Goal: Subscribe to service/newsletter

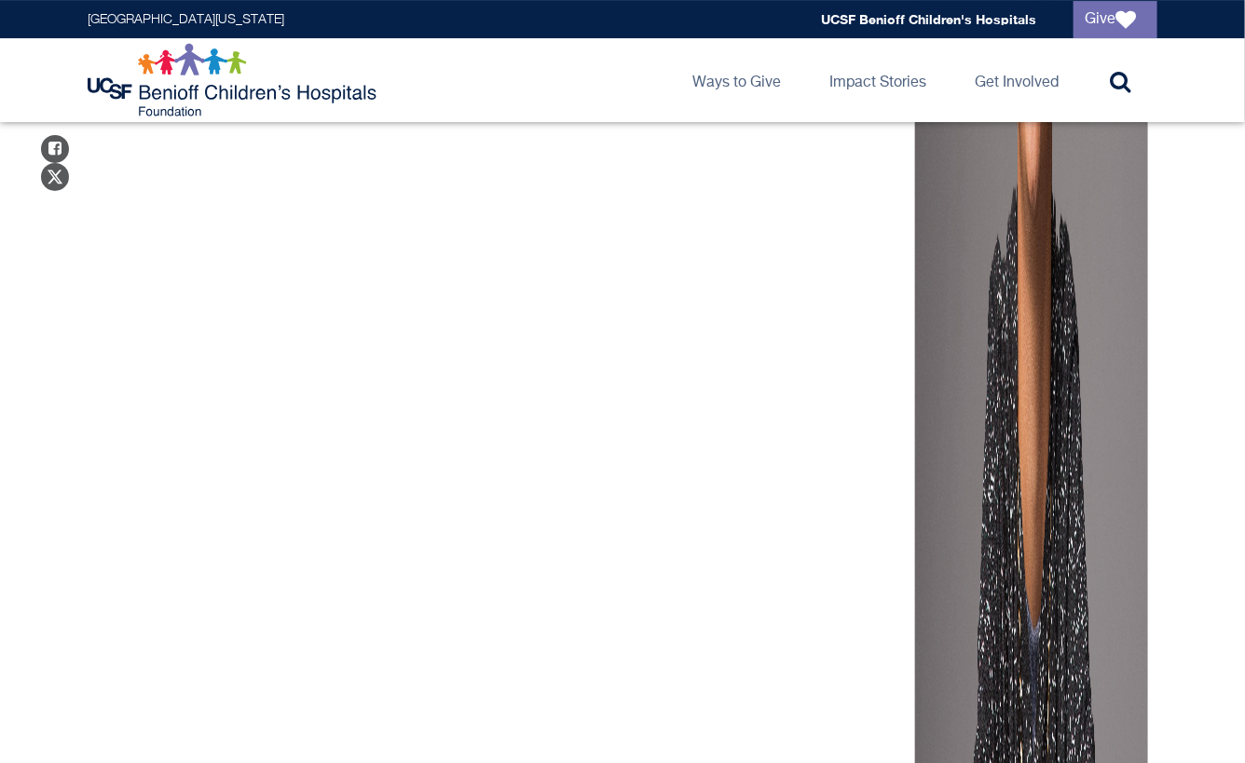
scroll to position [2237, 0]
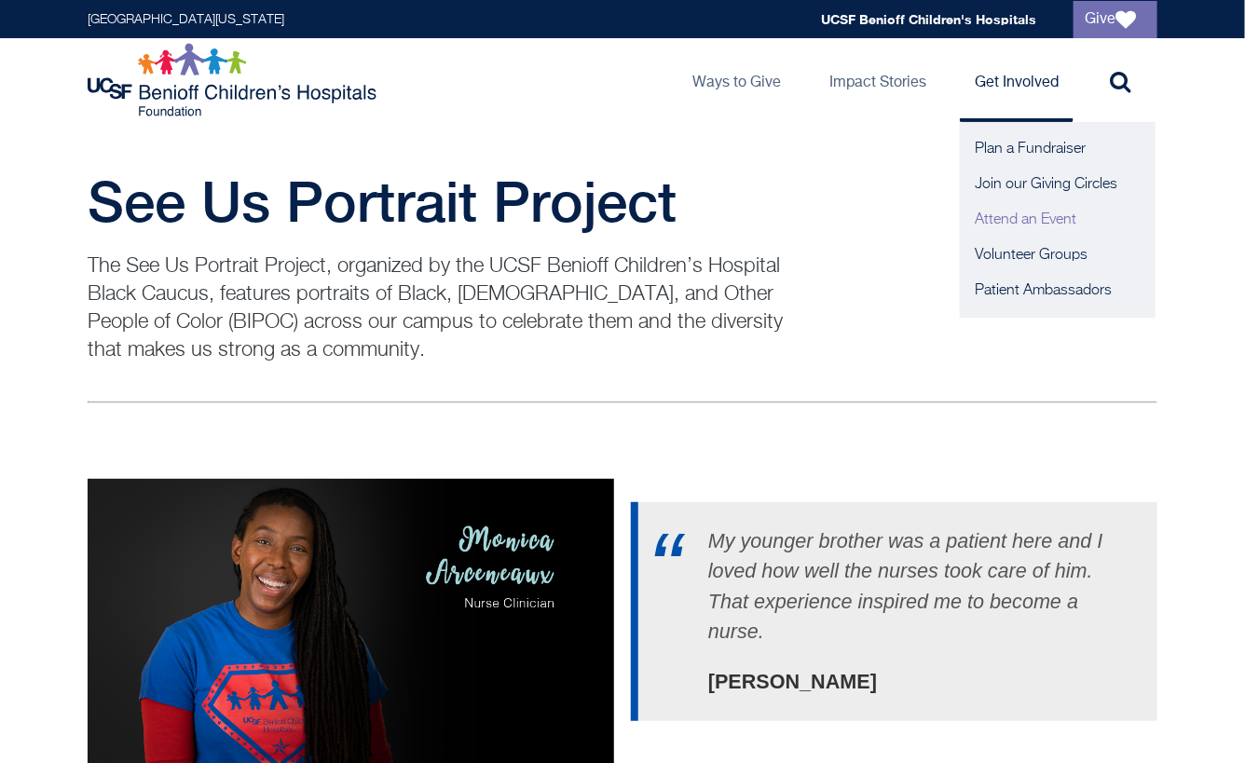
click at [1020, 225] on link "Attend an Event" at bounding box center [1058, 219] width 196 height 35
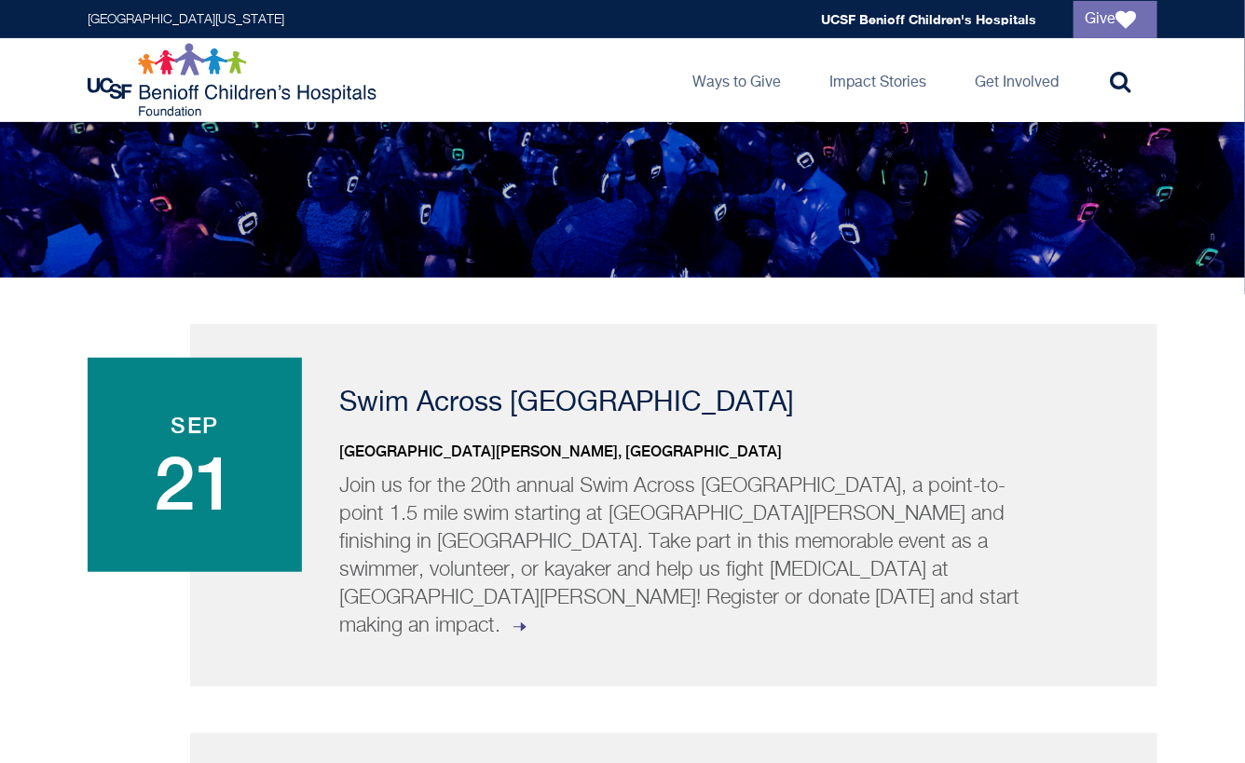
scroll to position [186, 0]
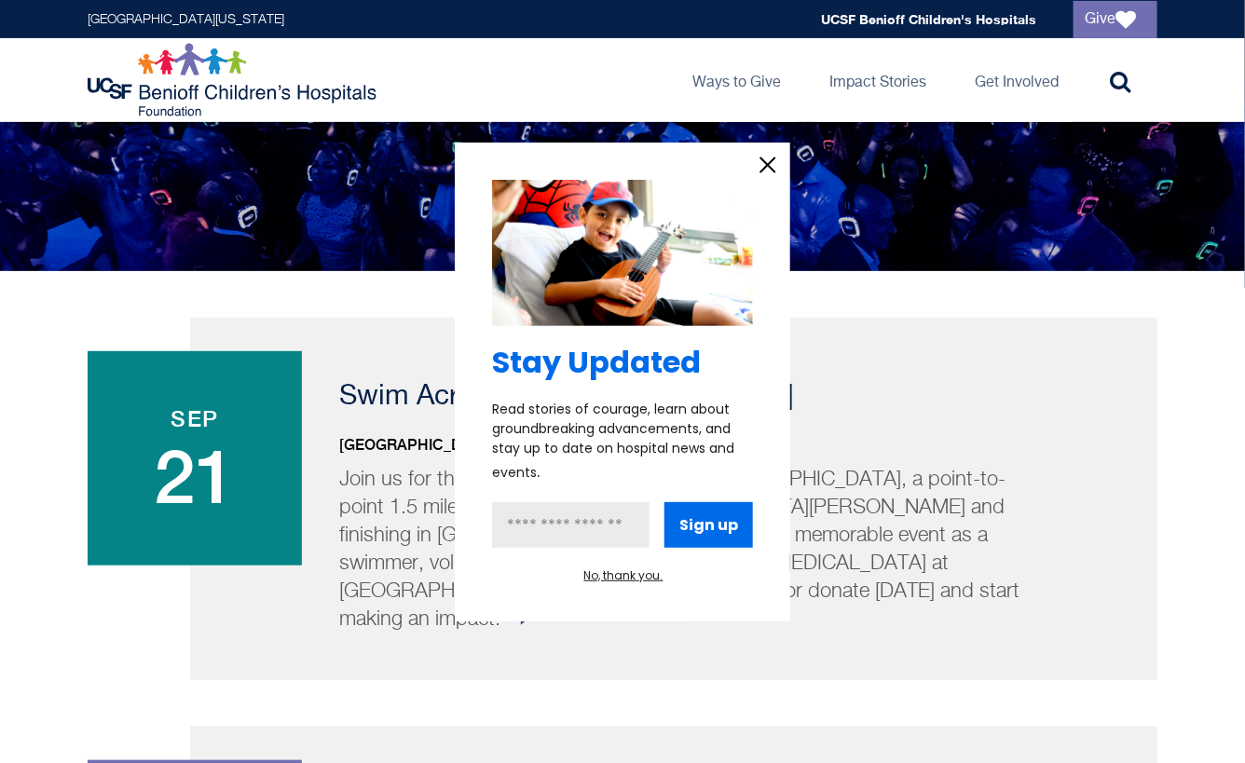
click at [767, 169] on icon "information" at bounding box center [768, 165] width 28 height 28
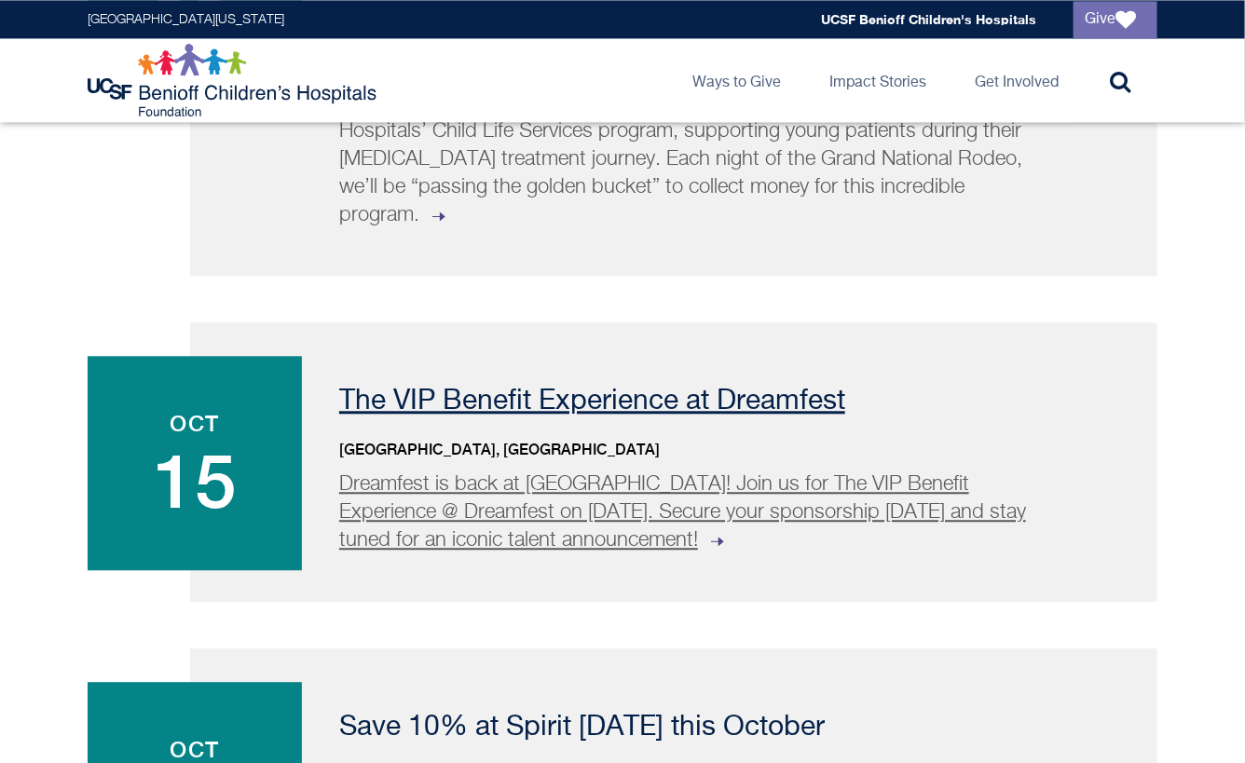
scroll to position [1398, 0]
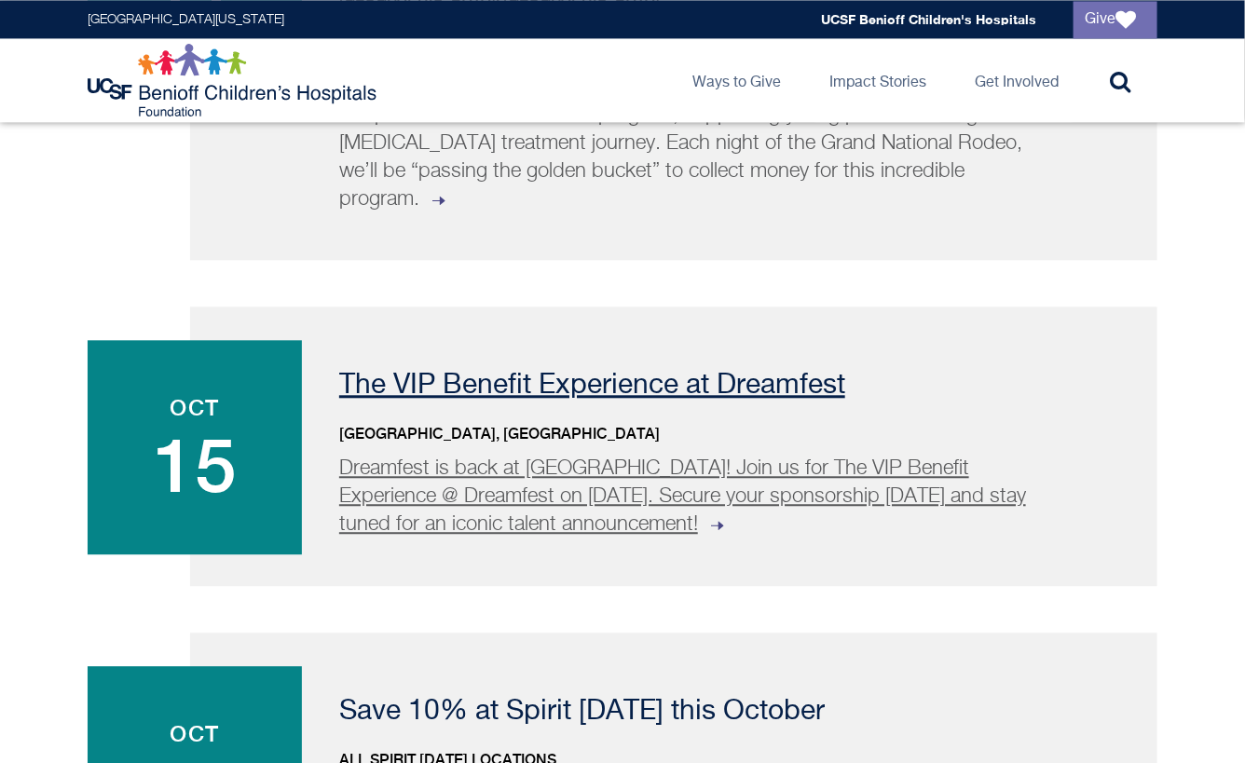
click at [798, 455] on p "Dreamfest is back at Chase Center! Join us for The VIP Benefit Experience @ Dre…" at bounding box center [686, 497] width 695 height 84
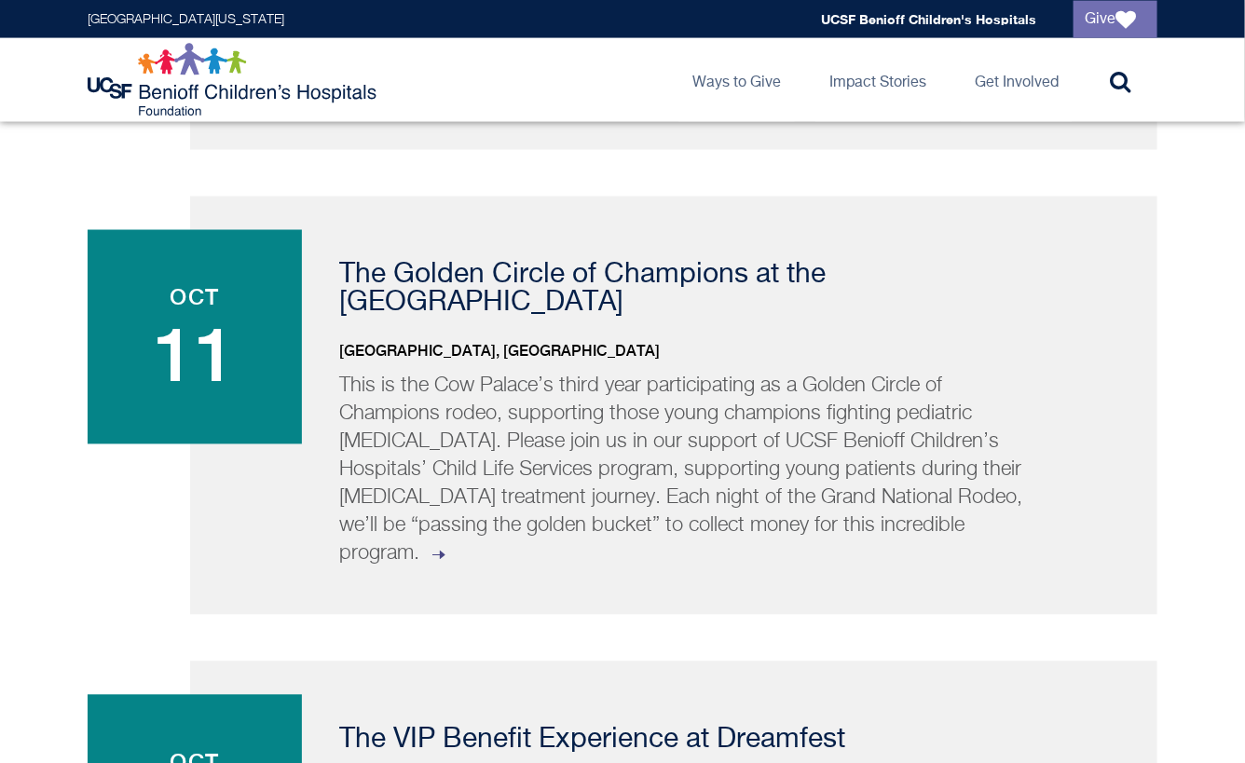
scroll to position [1025, 0]
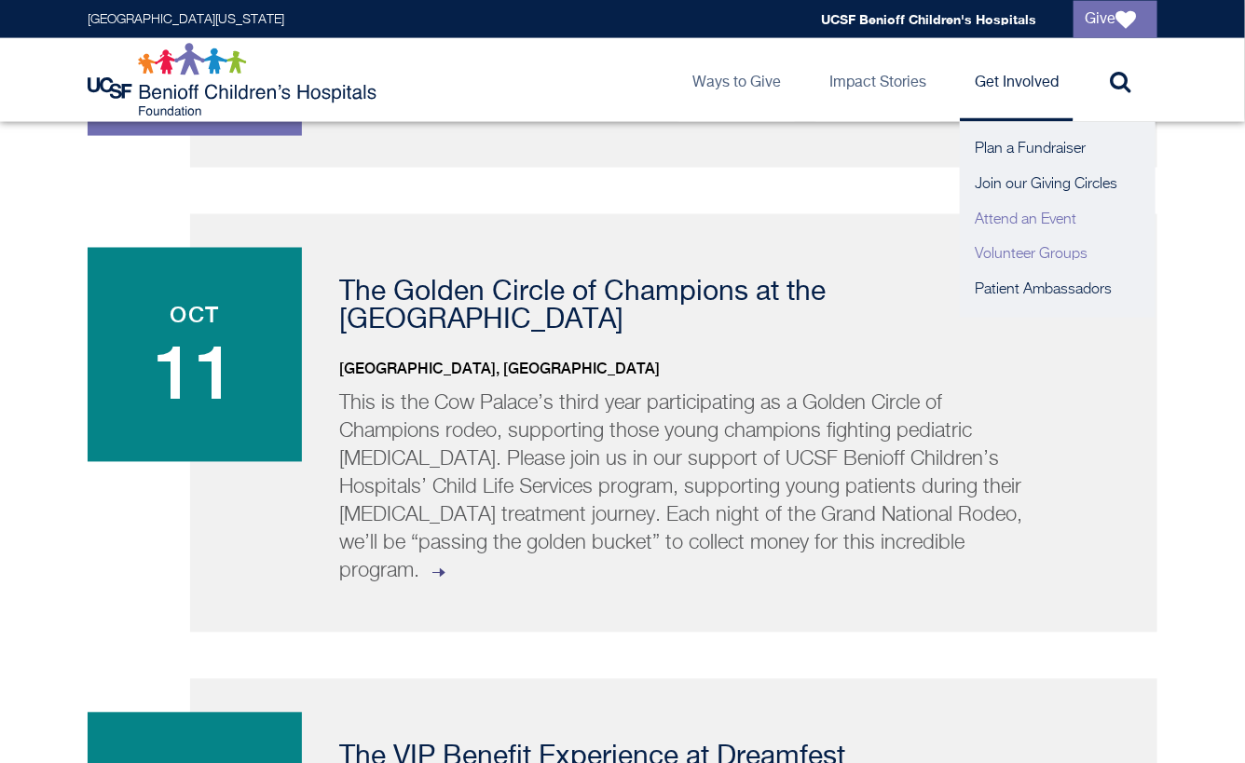
click at [1019, 254] on link "Volunteer Groups" at bounding box center [1058, 255] width 196 height 35
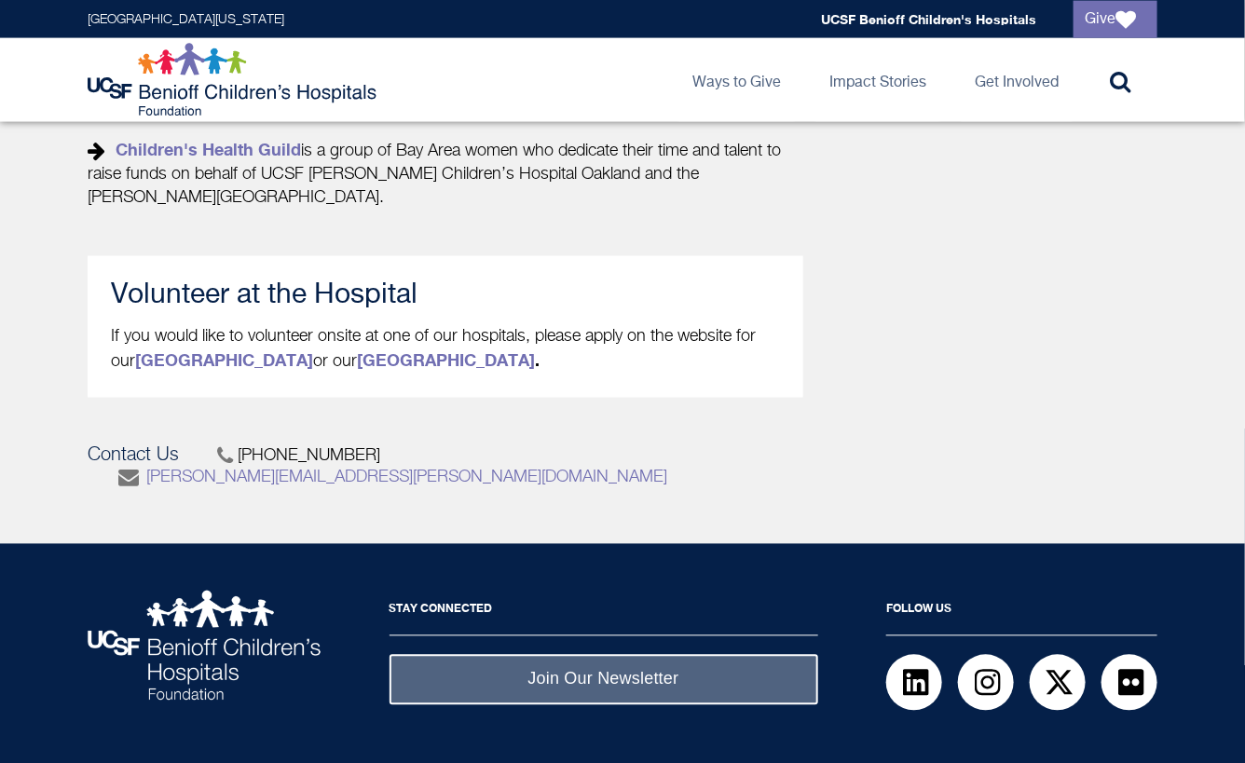
scroll to position [1027, 0]
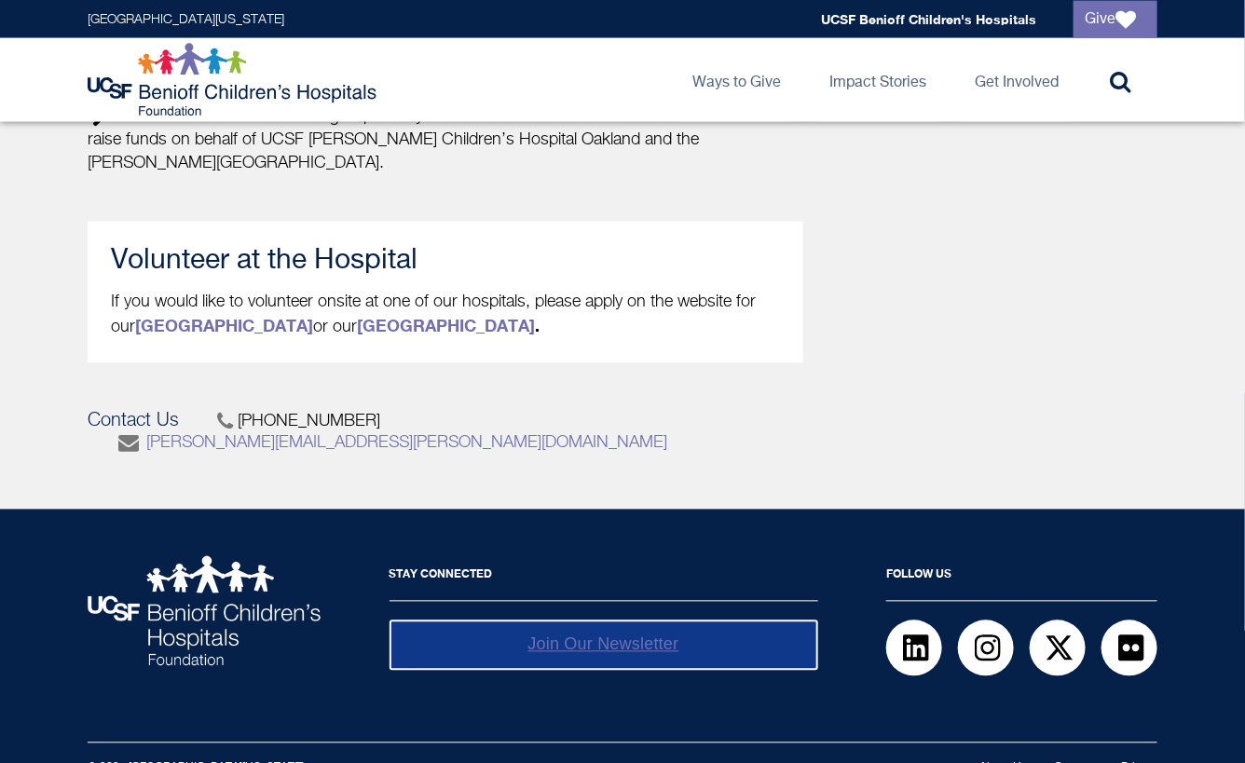
click at [550, 623] on link "Join Our Newsletter" at bounding box center [604, 645] width 429 height 49
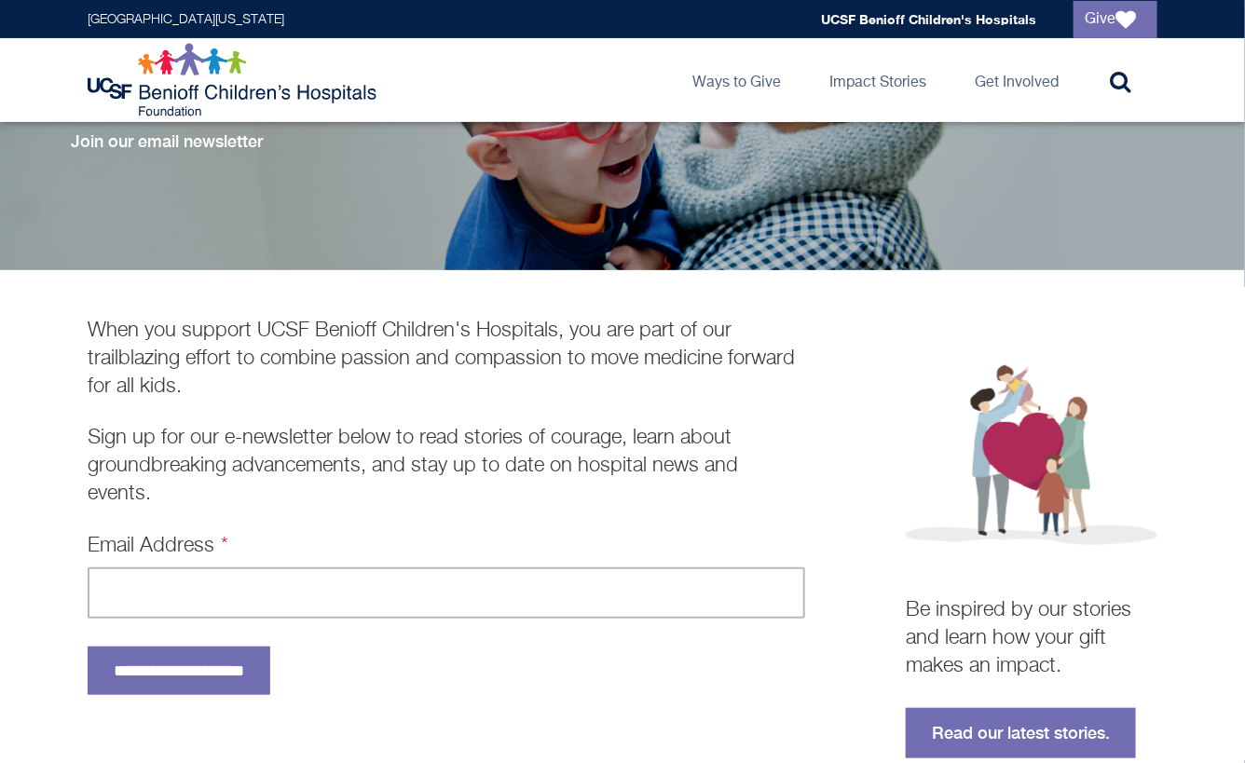
scroll to position [280, 0]
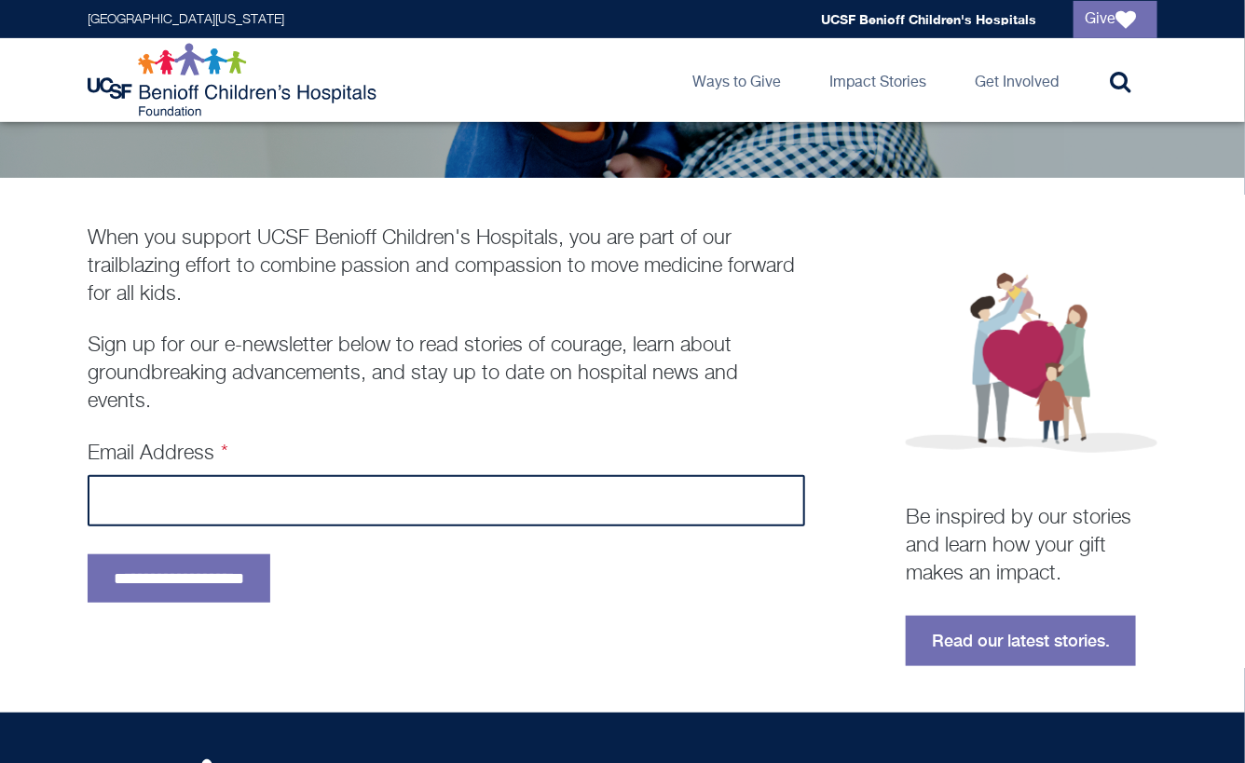
click at [339, 508] on input "Email Address" at bounding box center [447, 500] width 718 height 51
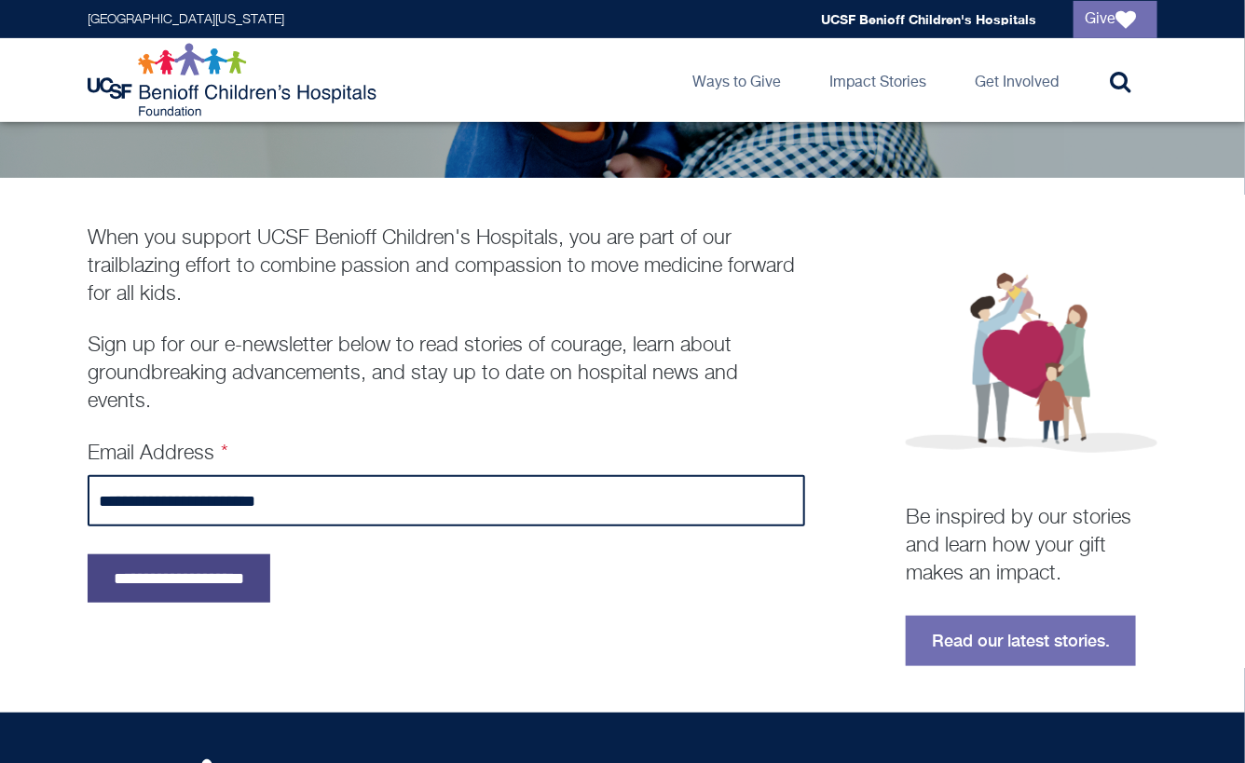
type input "**********"
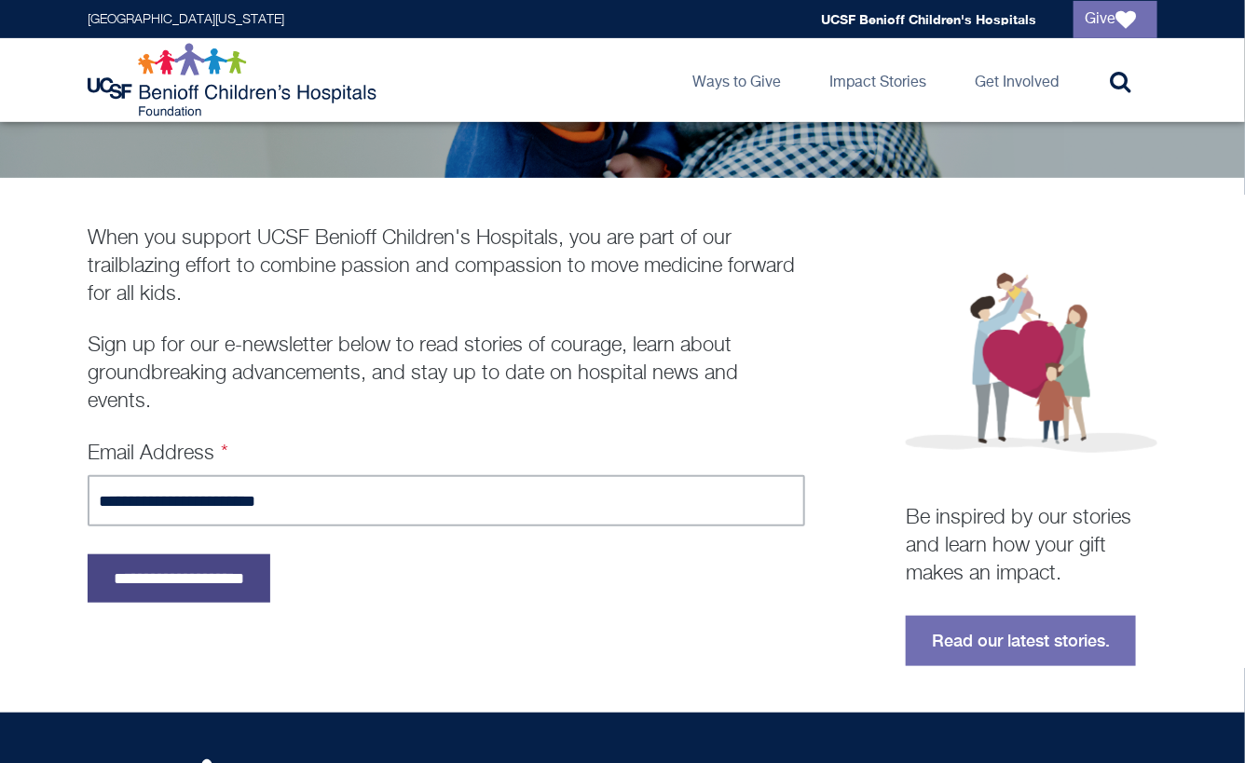
click at [150, 571] on input "**********" at bounding box center [179, 579] width 183 height 48
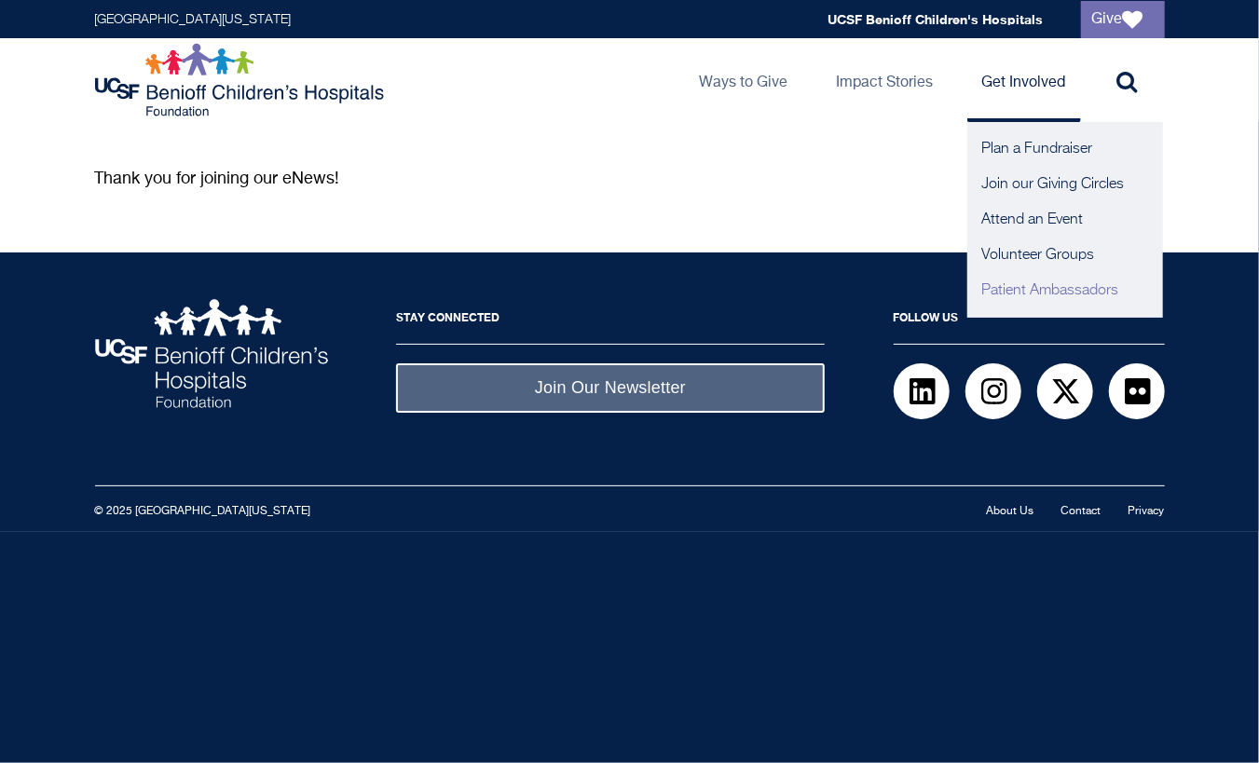
click at [1040, 296] on link "Patient Ambassadors" at bounding box center [1066, 290] width 196 height 35
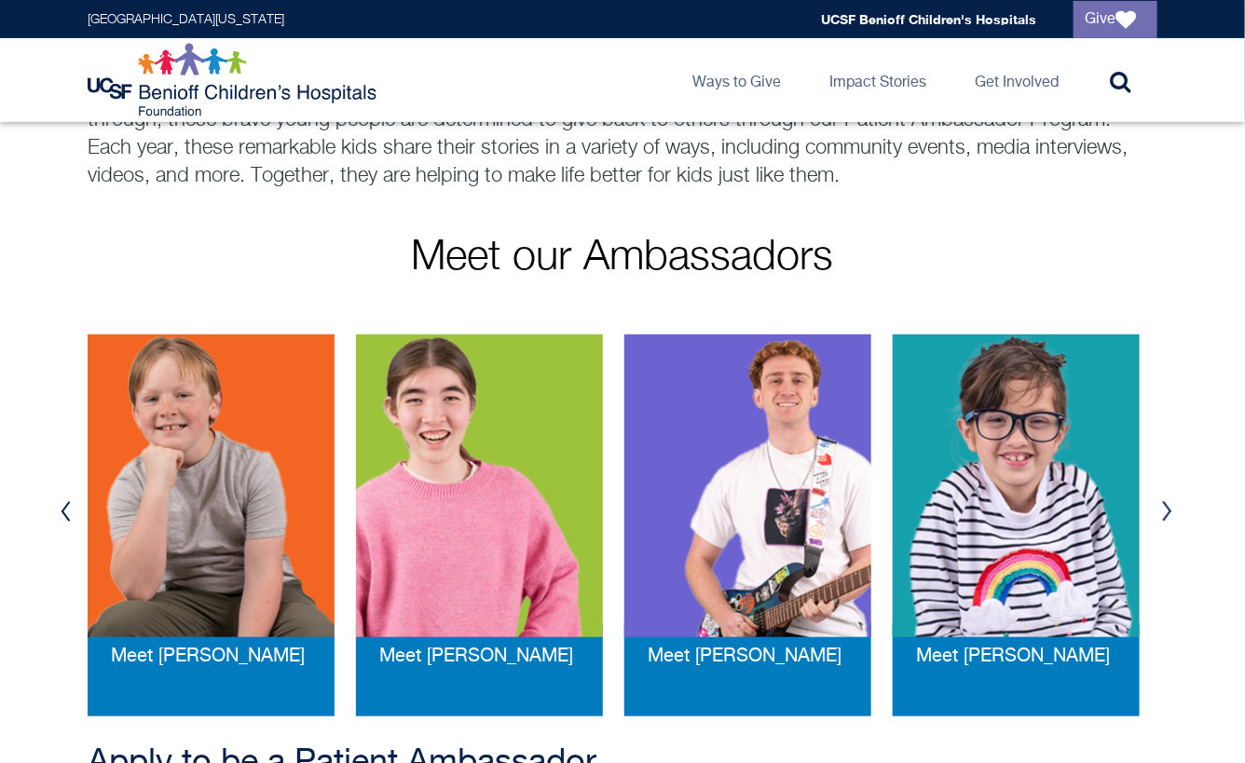
scroll to position [186, 0]
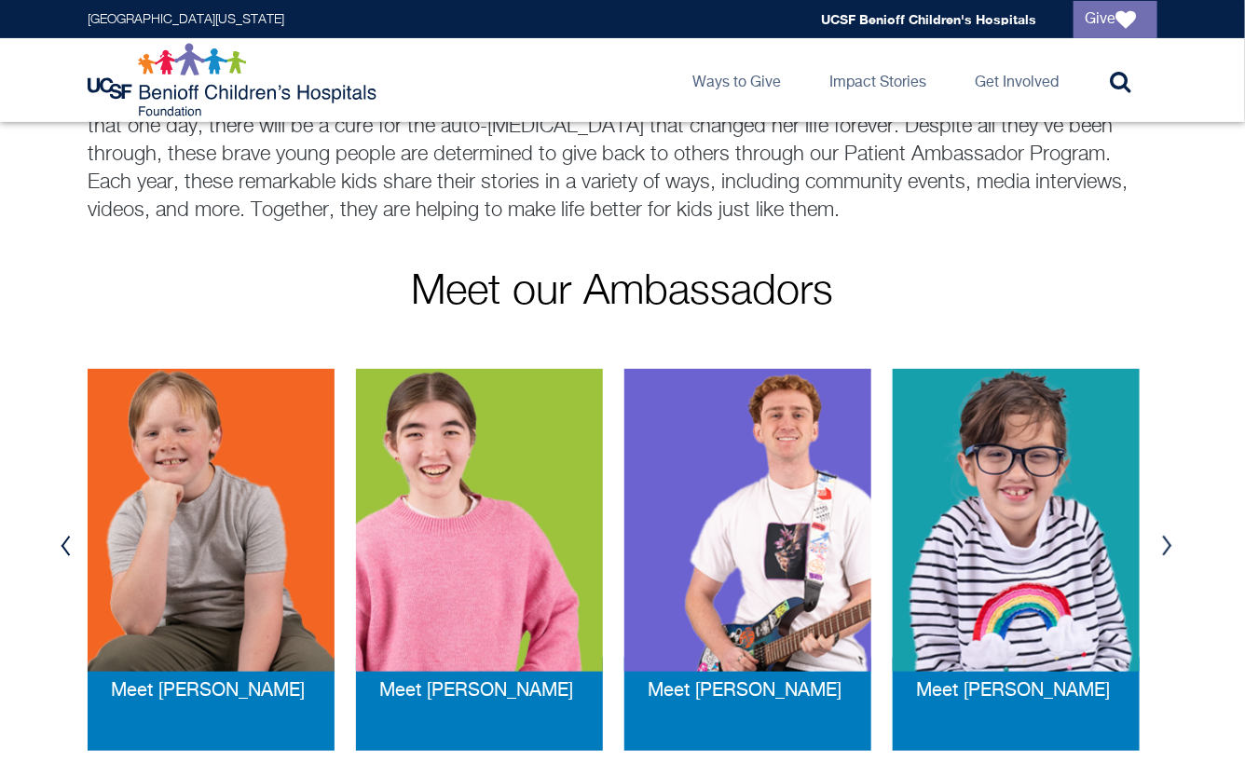
click at [1169, 543] on button "Next" at bounding box center [1167, 546] width 28 height 56
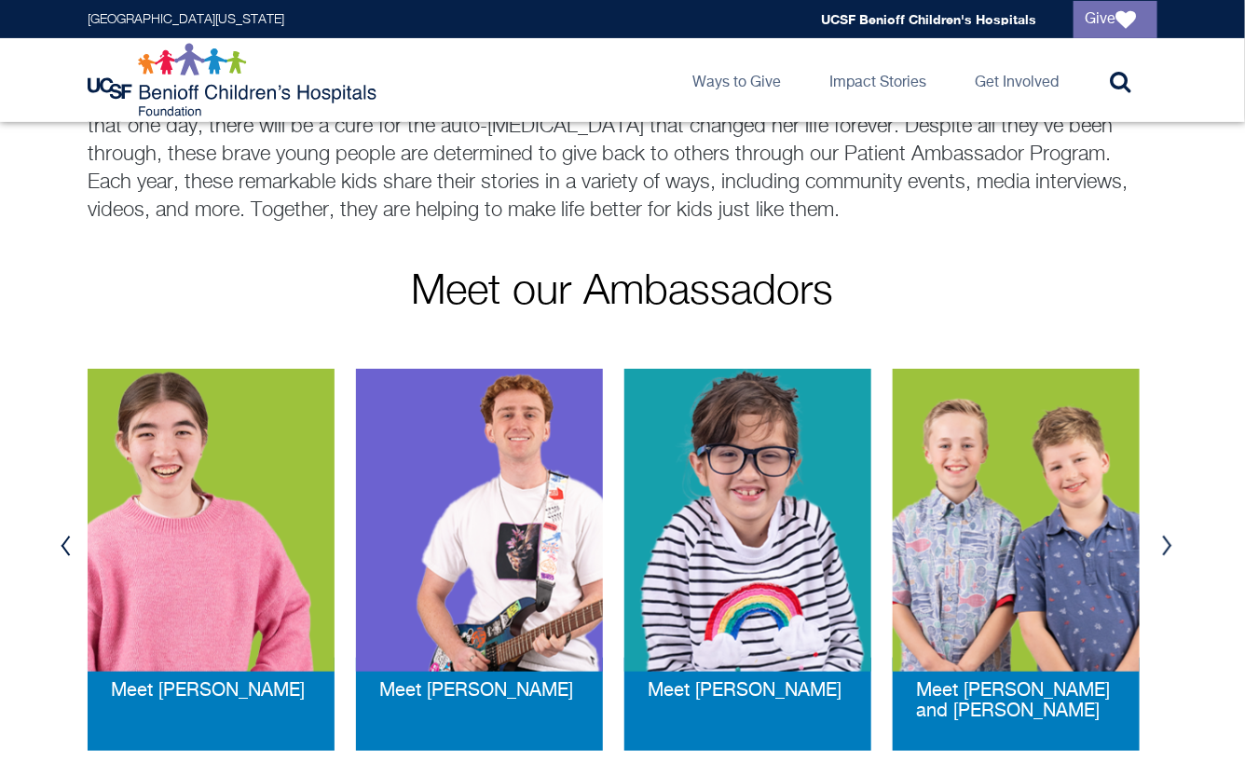
click at [1085, 535] on img at bounding box center [1016, 520] width 247 height 303
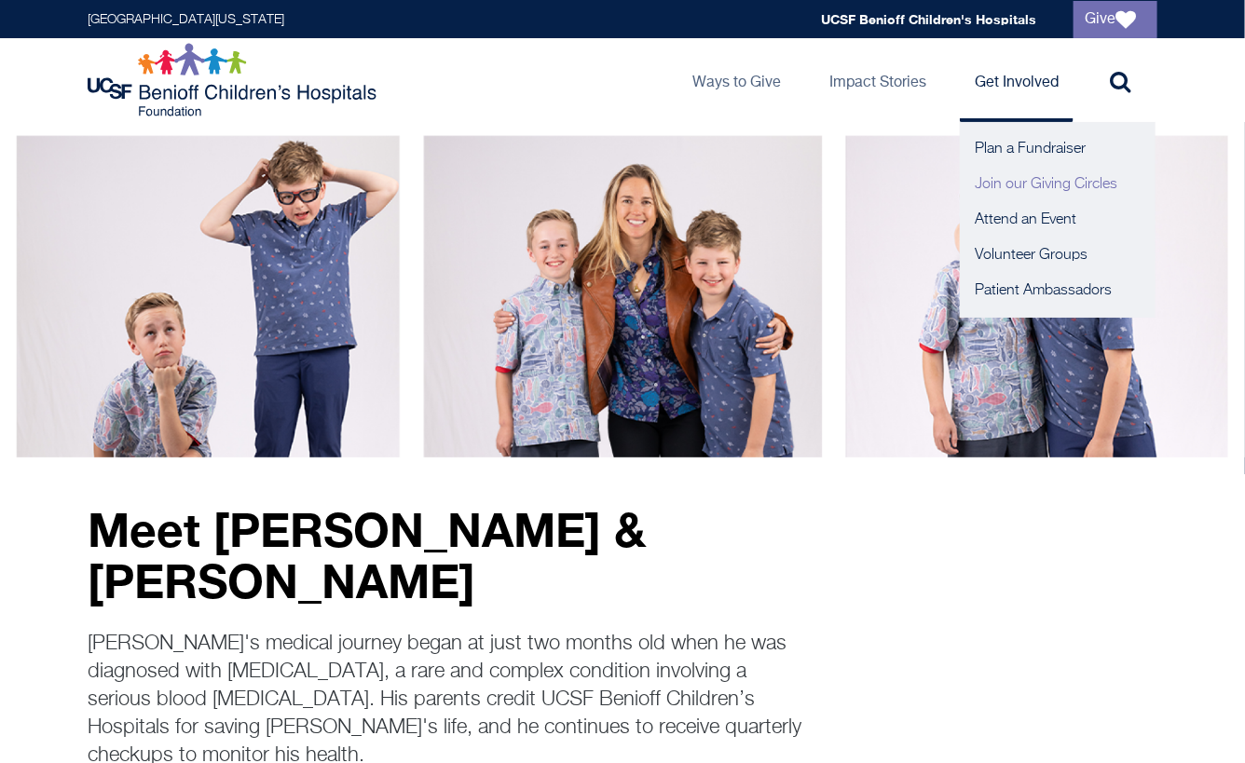
click at [1033, 182] on link "Join our Giving Circles" at bounding box center [1058, 184] width 196 height 35
